Goal: Complete application form

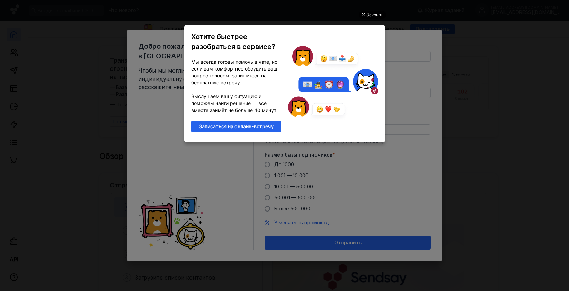
click at [374, 15] on div "Закрыть" at bounding box center [374, 15] width 17 height 8
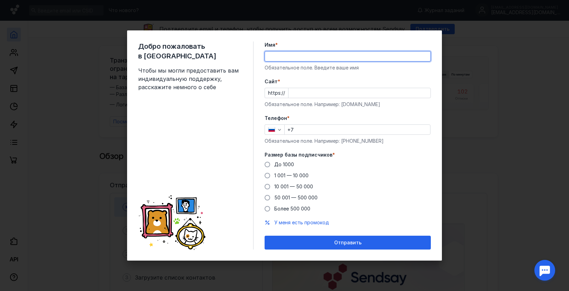
click at [284, 57] on input "Имя *" at bounding box center [347, 57] width 165 height 10
type input "H"
type input "[PERSON_NAME]"
click at [296, 94] on input "Cайт *" at bounding box center [359, 93] width 142 height 10
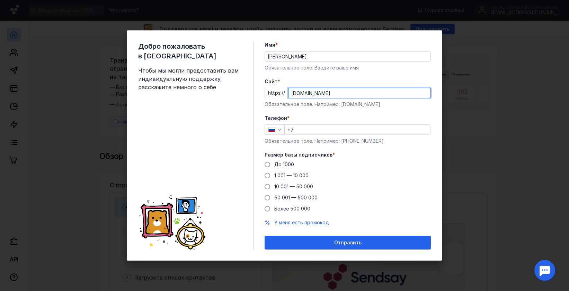
type input "[DOMAIN_NAME]"
click at [303, 129] on input "+7" at bounding box center [356, 130] width 145 height 10
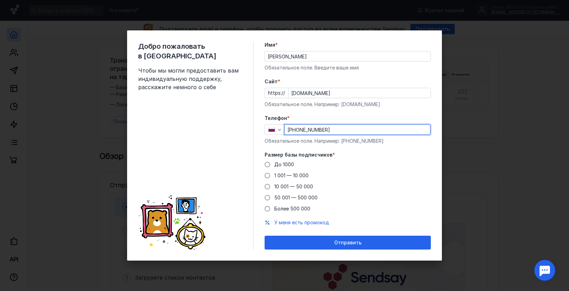
type input "[PHONE_NUMBER]"
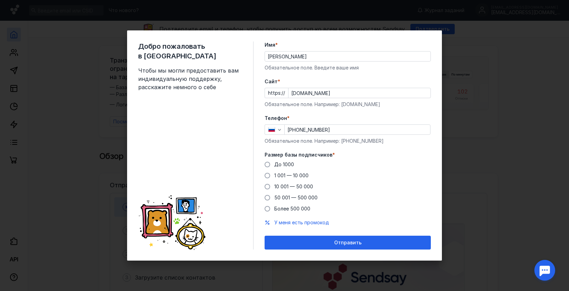
click at [384, 157] on label "Размер базы подписчиков *" at bounding box center [347, 155] width 166 height 7
click at [278, 164] on span "До 1000" at bounding box center [284, 165] width 20 height 6
click at [0, 0] on input "До 1000" at bounding box center [0, 0] width 0 height 0
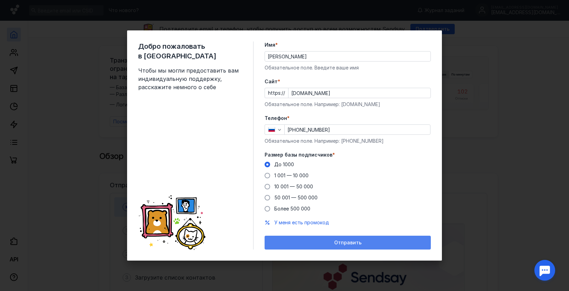
click at [348, 244] on span "Отправить" at bounding box center [347, 243] width 27 height 6
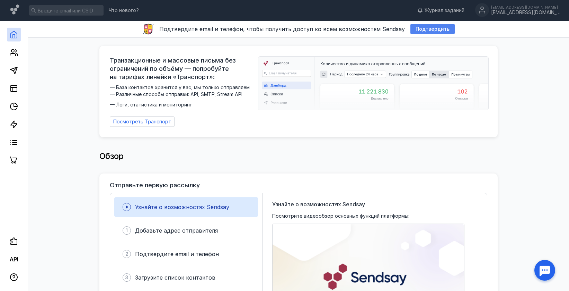
click at [427, 27] on span "Подтвердить" at bounding box center [432, 29] width 34 height 6
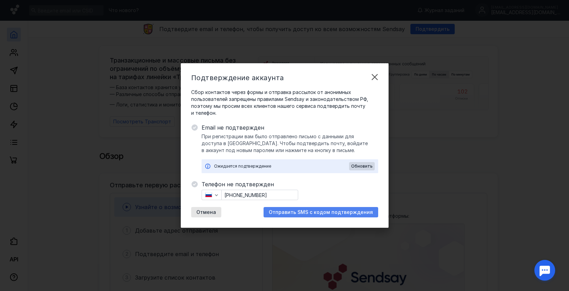
click at [311, 210] on span "Отправить SMS с кодом подтверждения" at bounding box center [321, 213] width 104 height 6
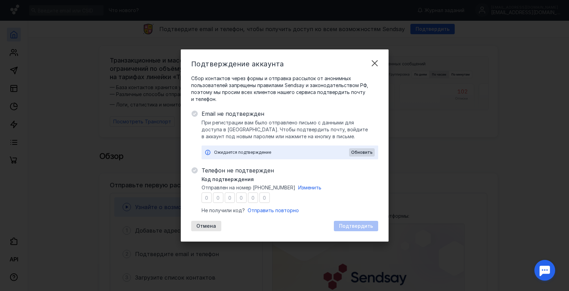
type input "4"
type input "8"
type input "1"
type input "9"
type input "1"
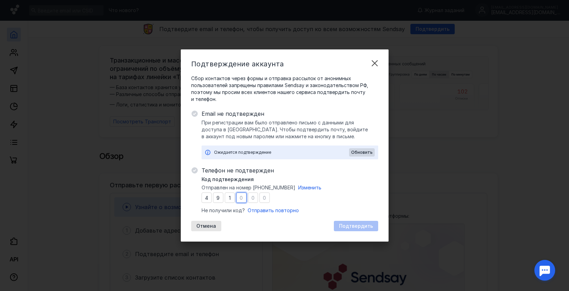
type input "7"
type input "3"
click at [362, 226] on span "Подтвердить" at bounding box center [356, 227] width 34 height 6
